Goal: Navigation & Orientation: Find specific page/section

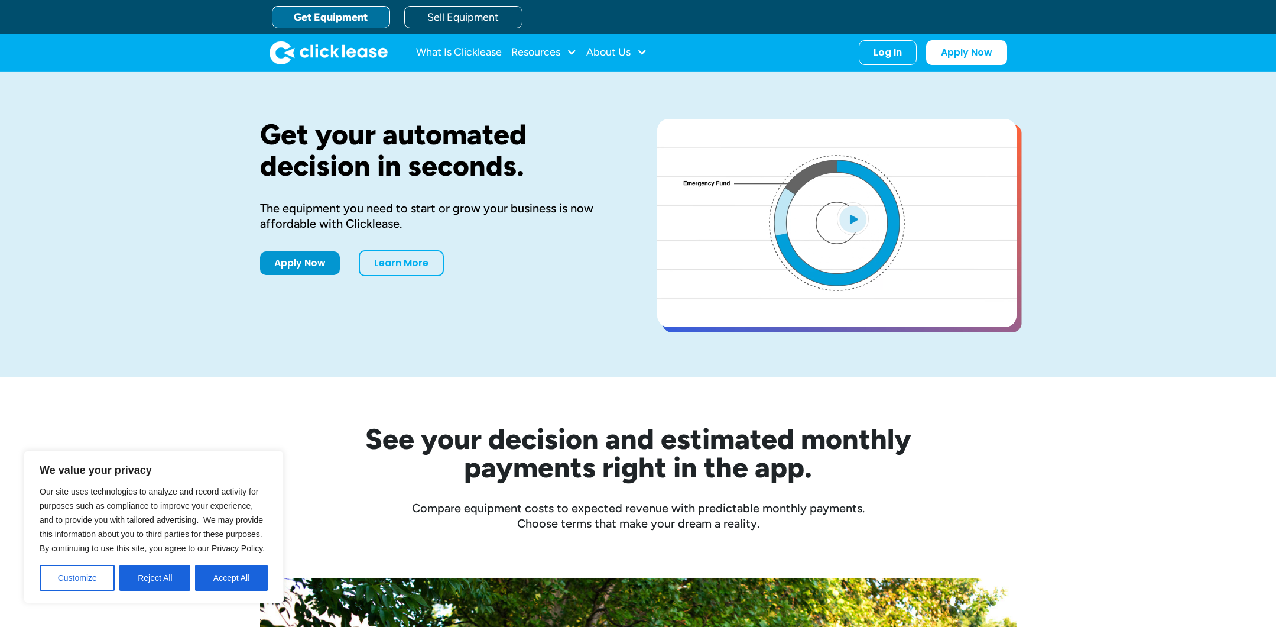
click at [317, 14] on link "Get Equipment" at bounding box center [331, 17] width 118 height 22
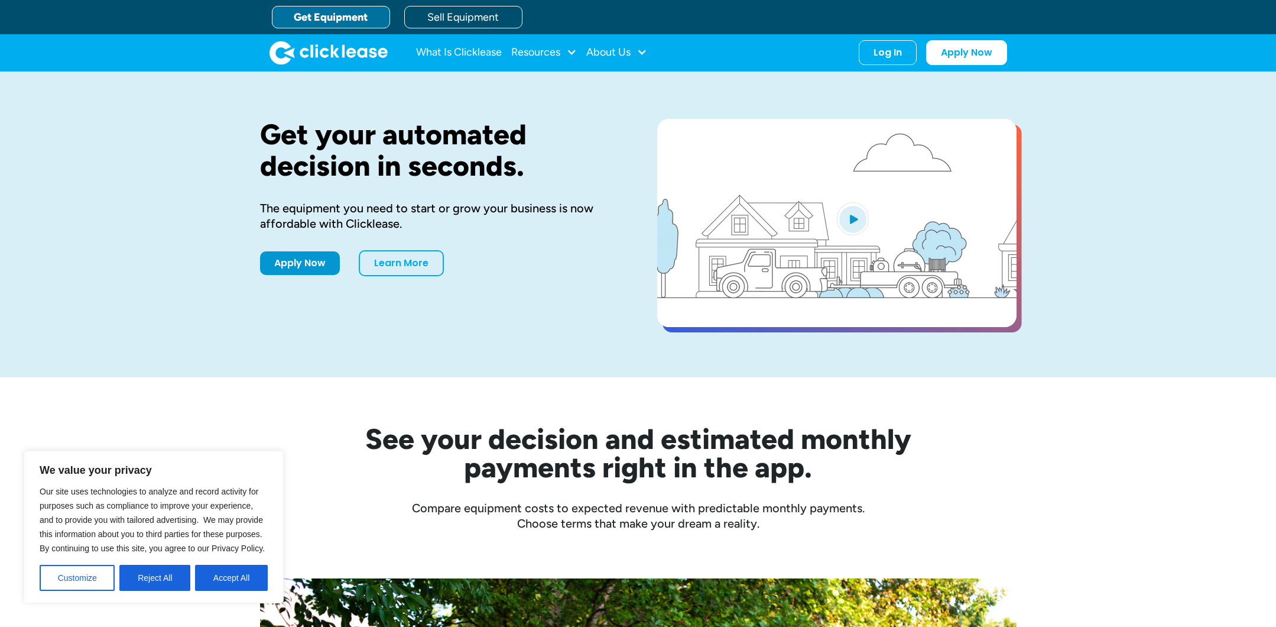
click at [317, 14] on link "Get Equipment" at bounding box center [331, 17] width 118 height 22
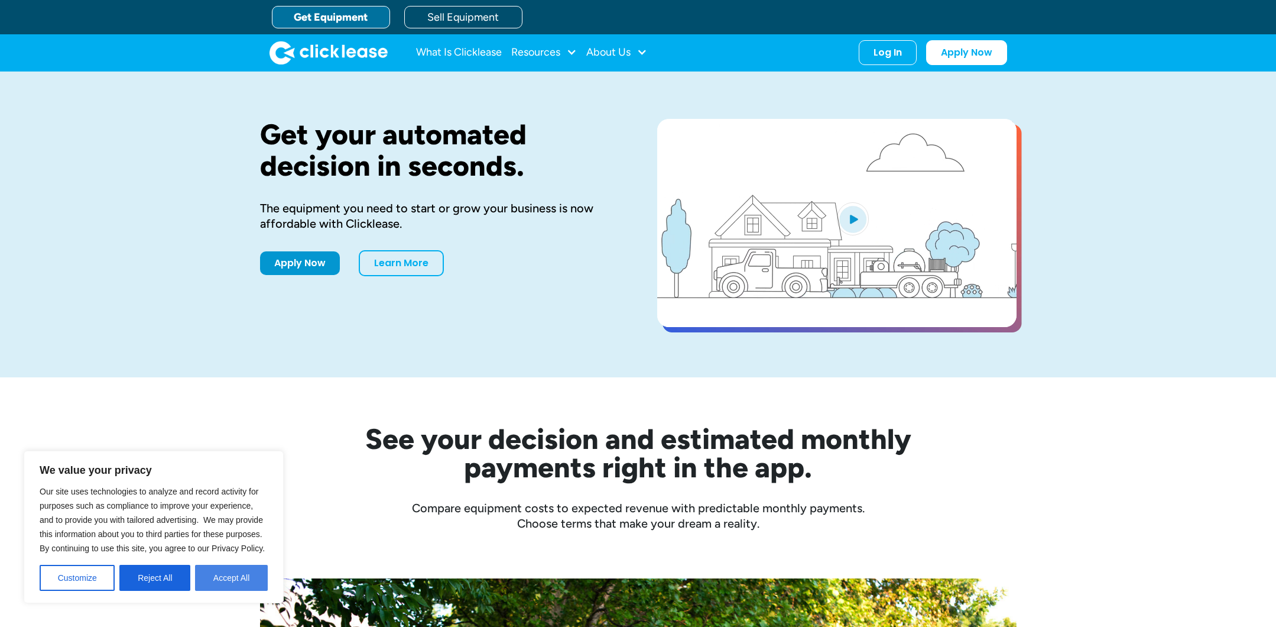
click at [252, 569] on button "Accept All" at bounding box center [231, 578] width 73 height 26
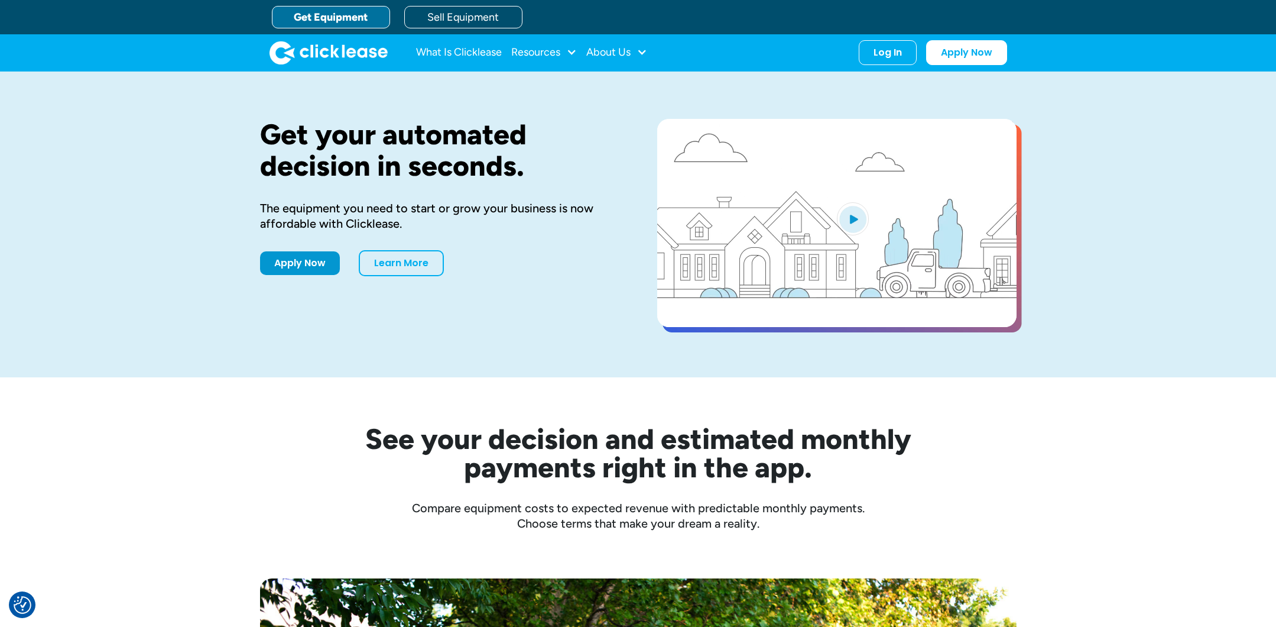
click at [307, 14] on link "Get Equipment" at bounding box center [331, 17] width 118 height 22
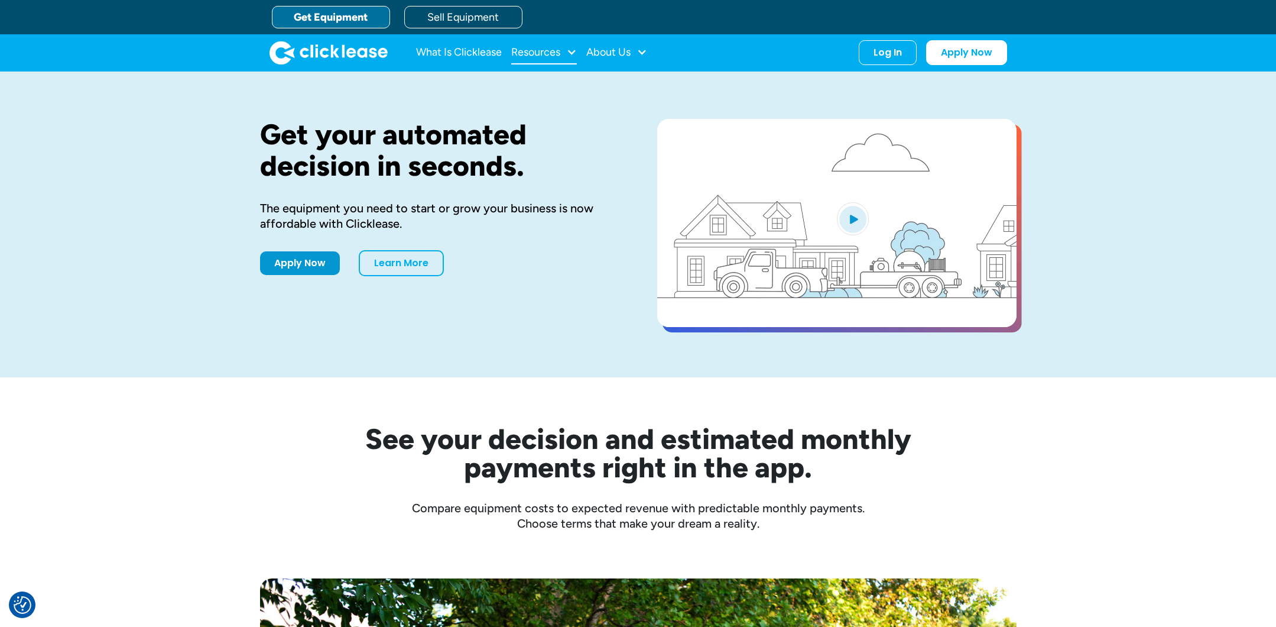
click at [534, 52] on div "Resources" at bounding box center [535, 52] width 49 height 0
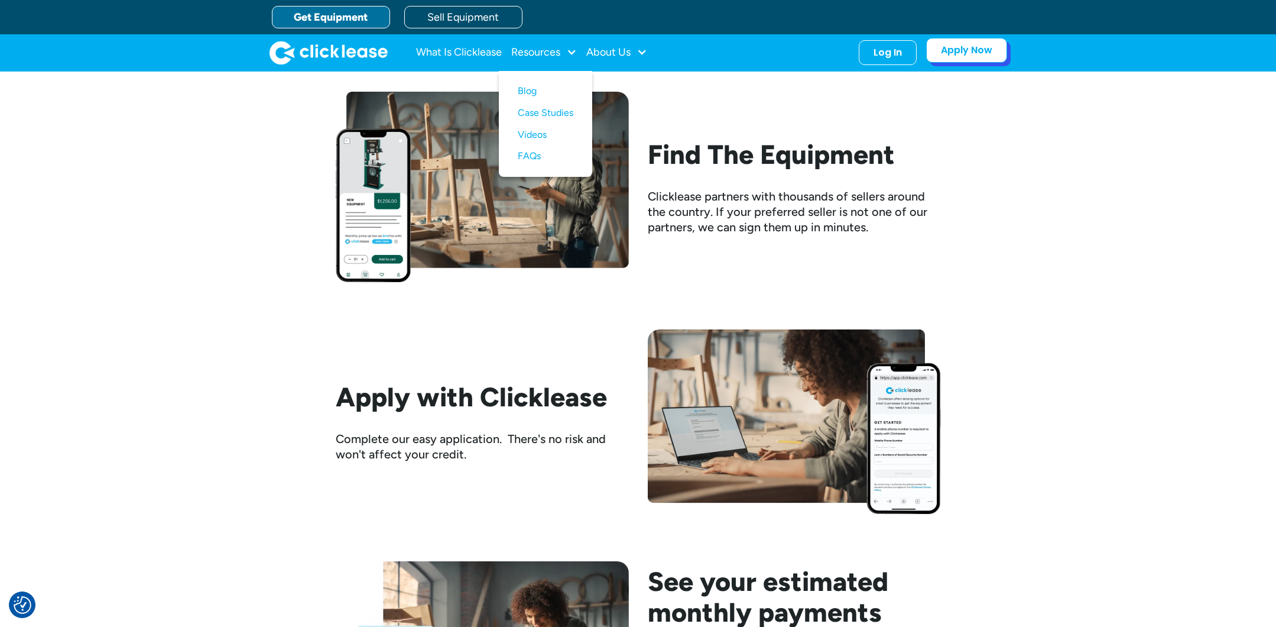
scroll to position [1115, 0]
